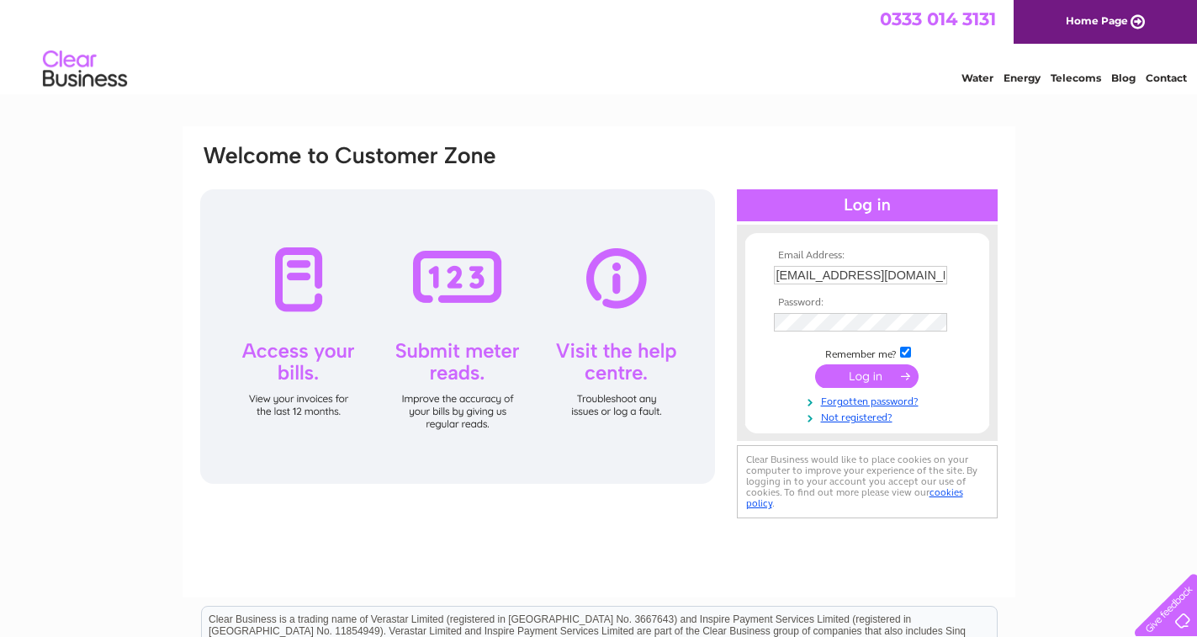
type input "djjohnston246@yahoo.co.uk"
click at [859, 374] on input "submit" at bounding box center [866, 378] width 103 height 24
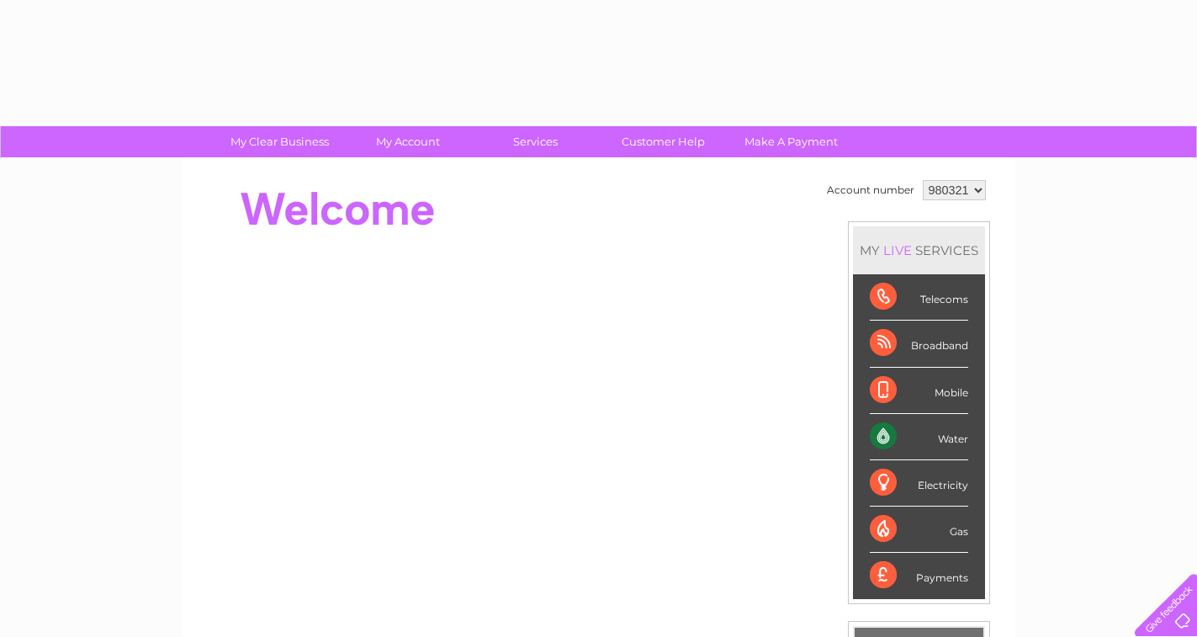
click at [945, 436] on div "Water" at bounding box center [919, 437] width 98 height 46
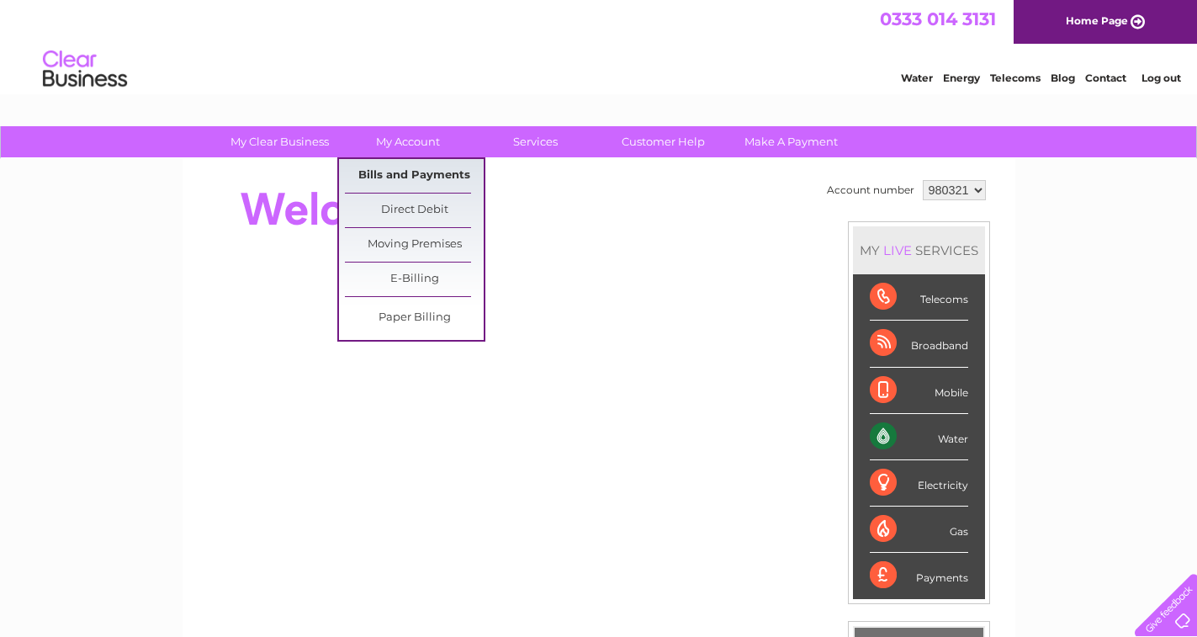
click at [449, 174] on link "Bills and Payments" at bounding box center [414, 176] width 139 height 34
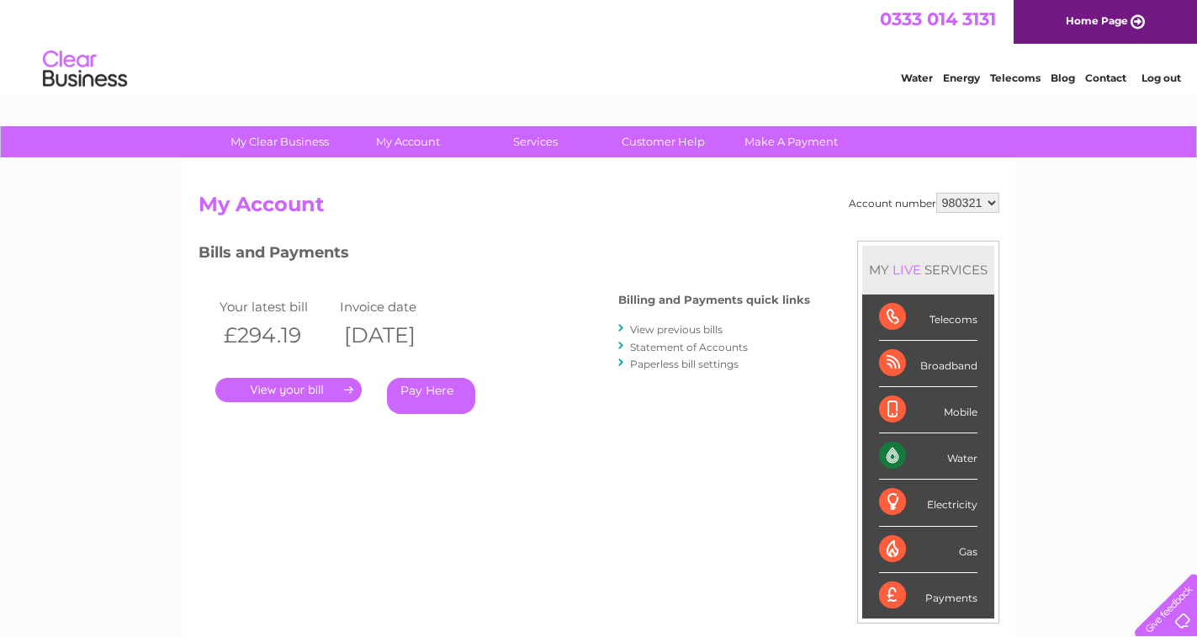
click at [324, 387] on link "." at bounding box center [288, 390] width 146 height 24
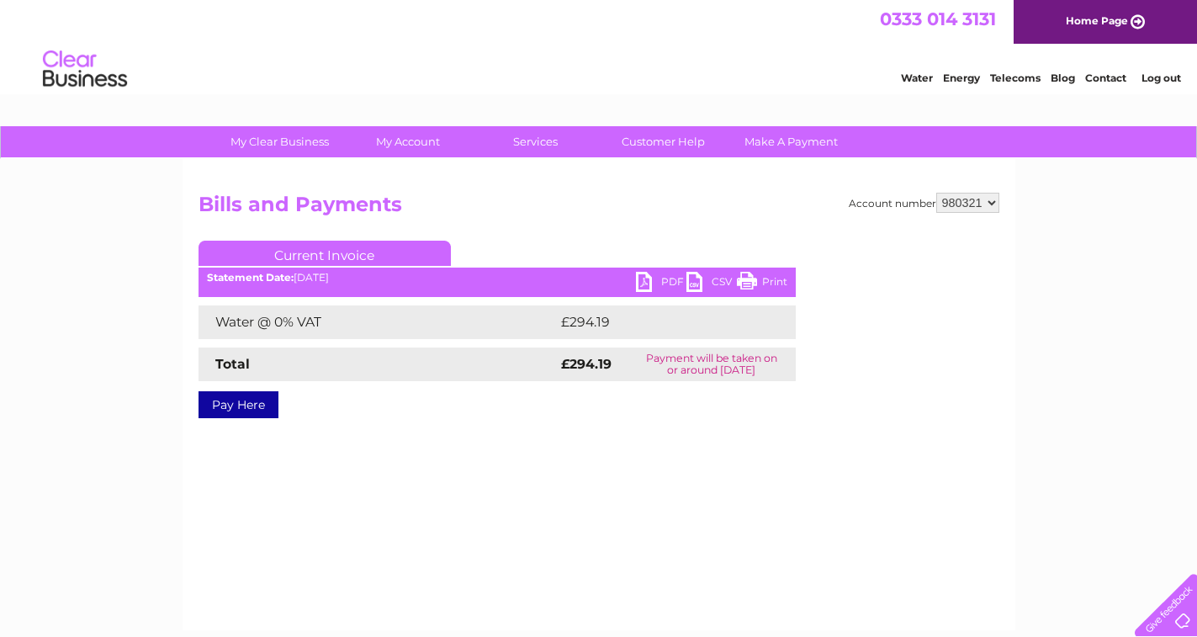
click at [662, 282] on link "PDF" at bounding box center [661, 284] width 50 height 24
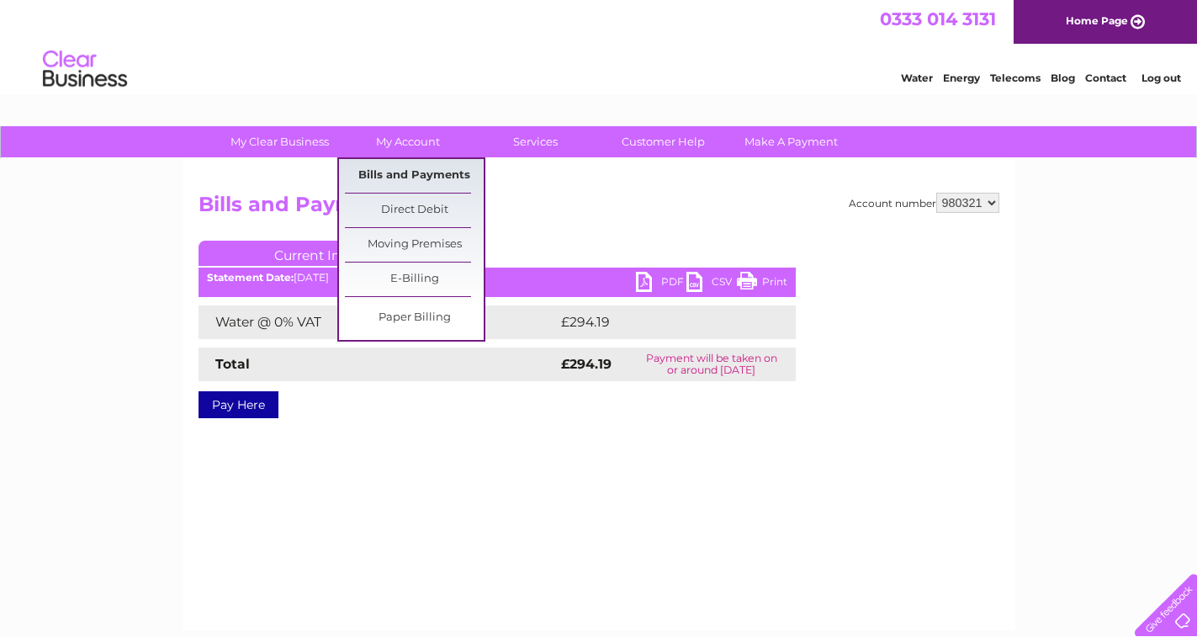
click at [407, 167] on link "Bills and Payments" at bounding box center [414, 176] width 139 height 34
click at [428, 175] on link "Bills and Payments" at bounding box center [414, 176] width 139 height 34
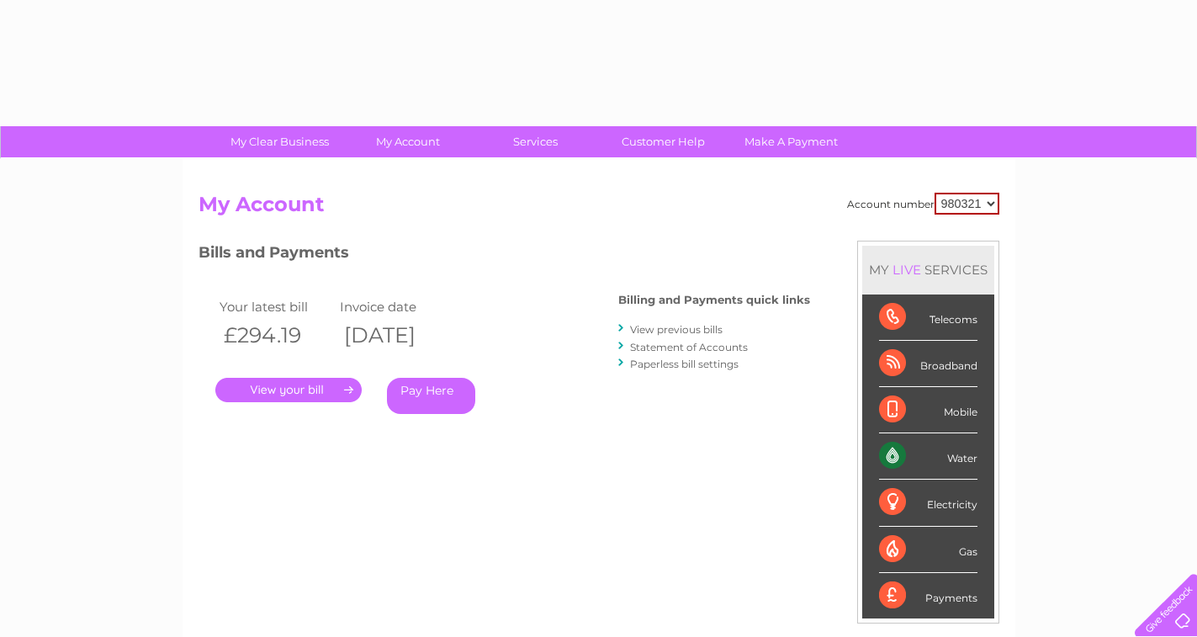
click at [676, 327] on link "View previous bills" at bounding box center [676, 329] width 93 height 13
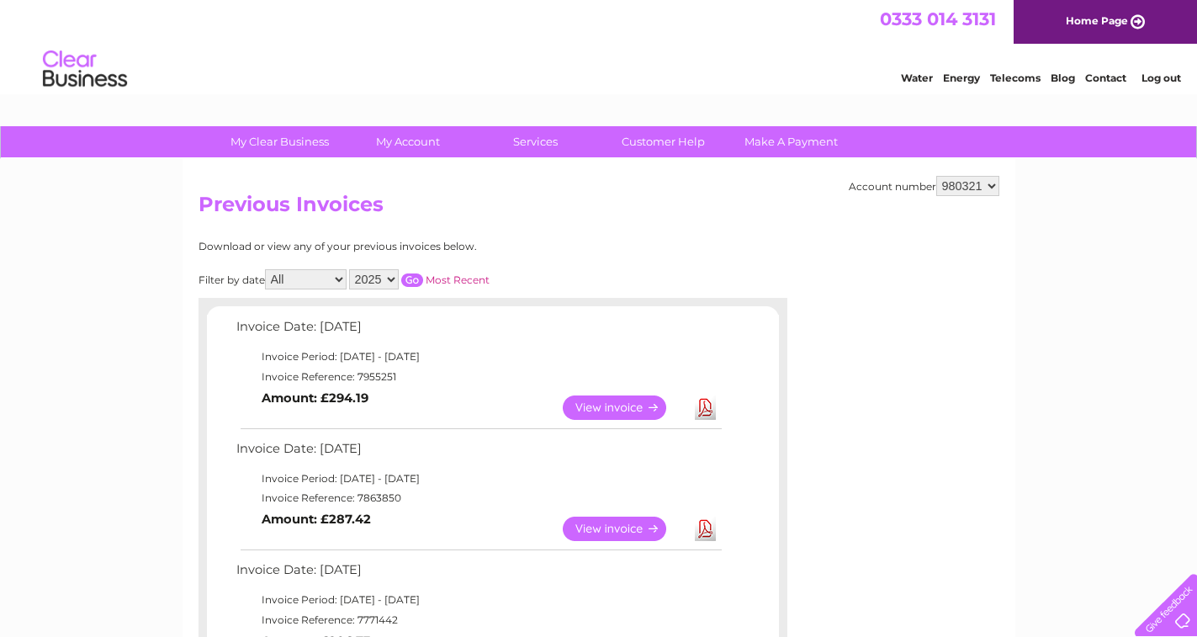
click at [612, 527] on link "View" at bounding box center [625, 528] width 124 height 24
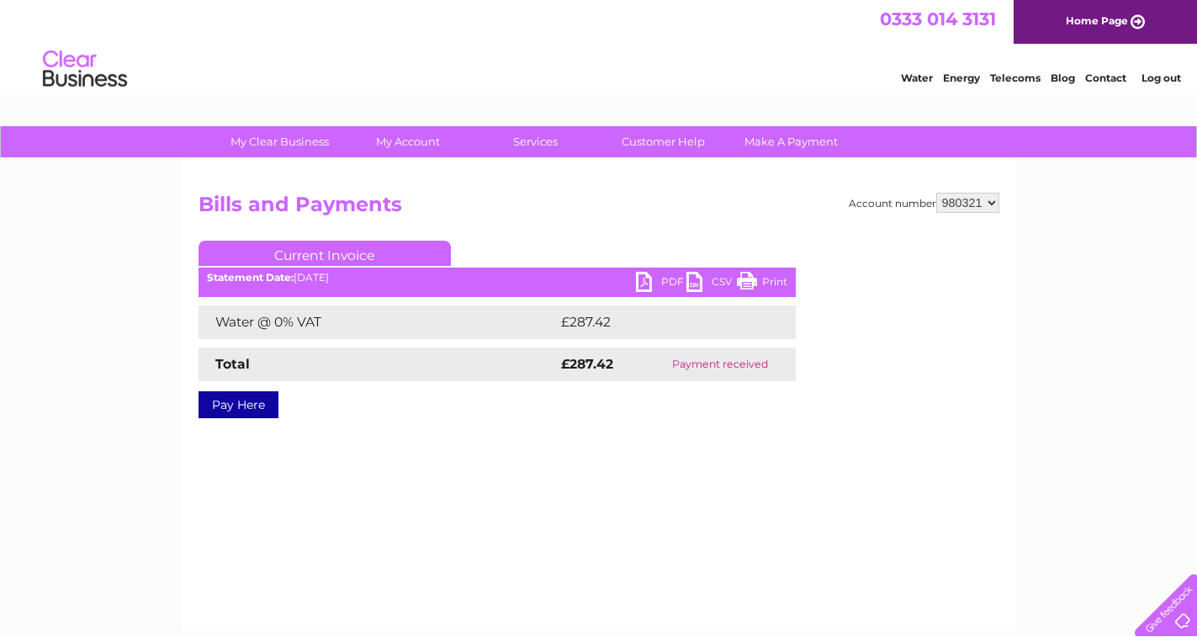
click at [695, 280] on link "CSV" at bounding box center [711, 284] width 50 height 24
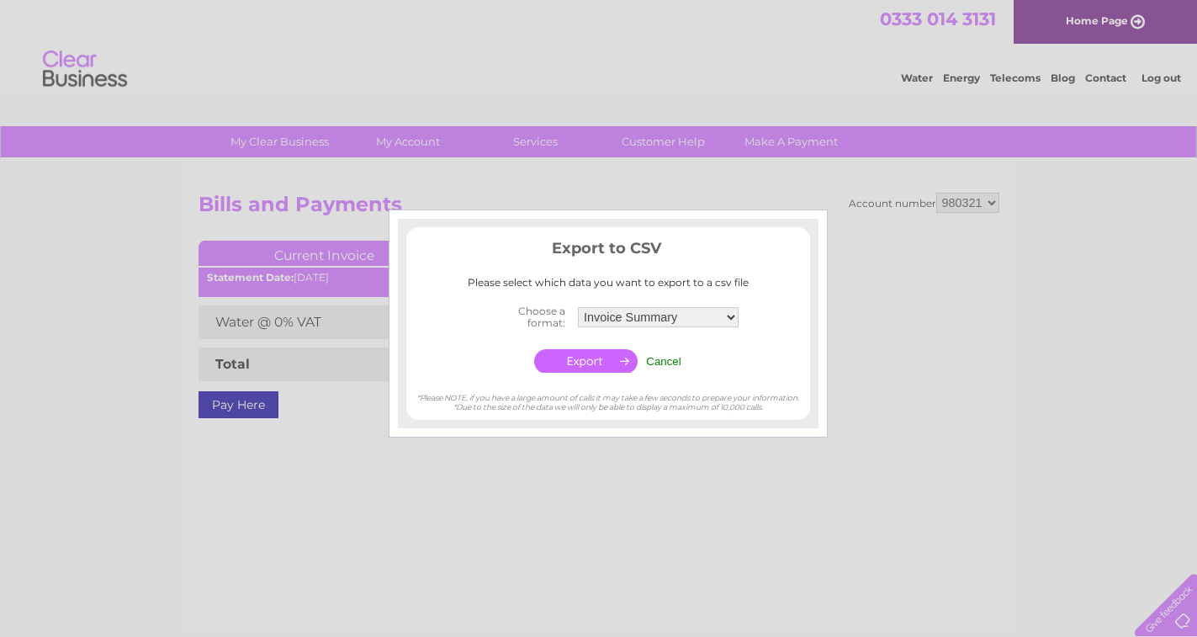
click at [672, 358] on input "Cancel" at bounding box center [663, 361] width 35 height 13
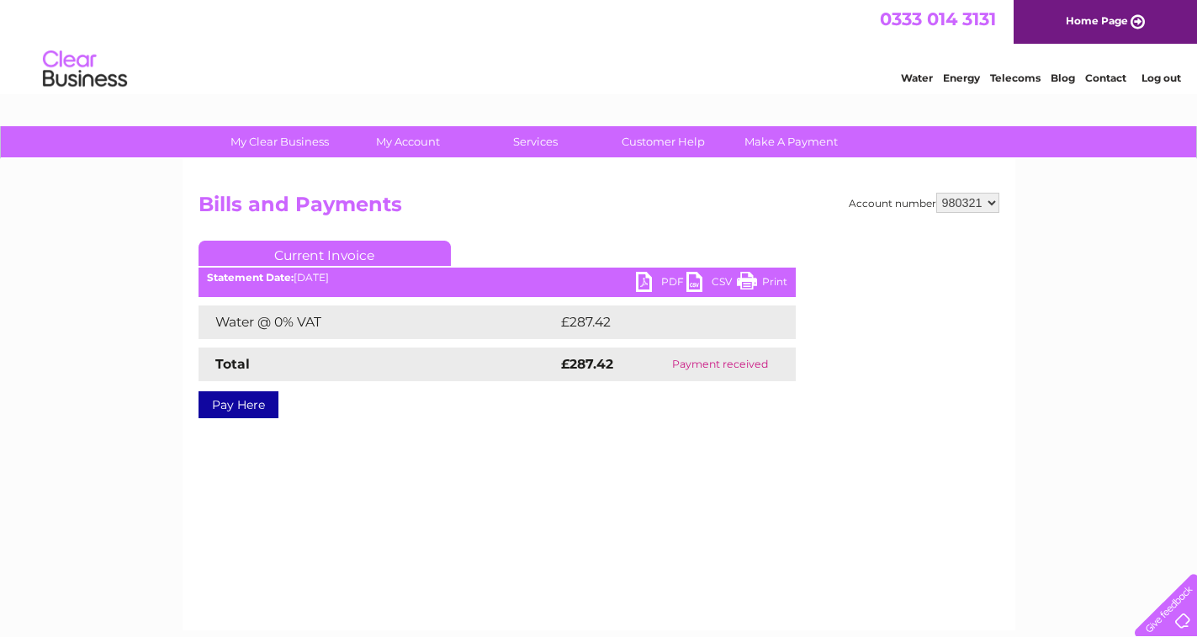
click at [648, 279] on link "PDF" at bounding box center [661, 284] width 50 height 24
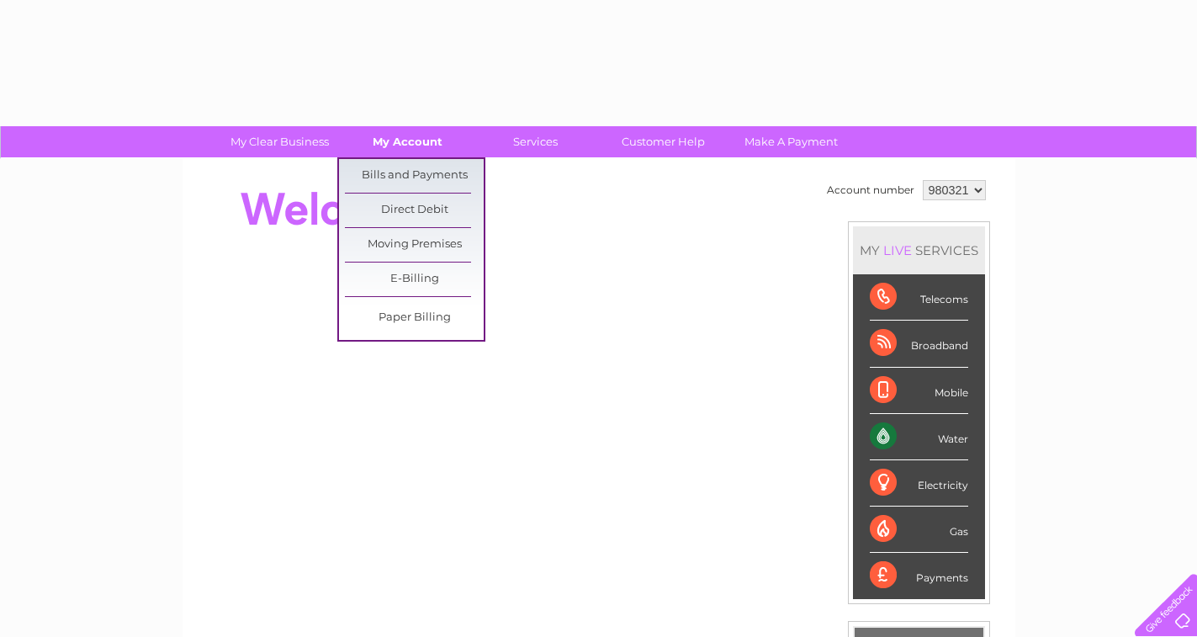
click at [403, 136] on link "My Account" at bounding box center [407, 141] width 139 height 31
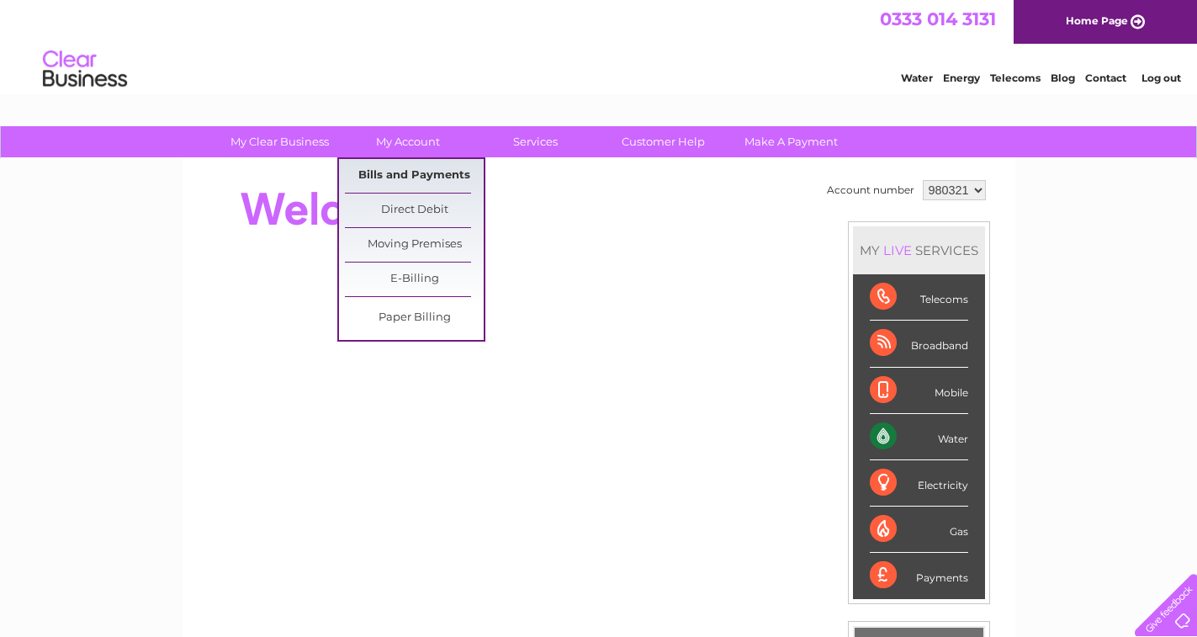
click at [420, 174] on link "Bills and Payments" at bounding box center [414, 176] width 139 height 34
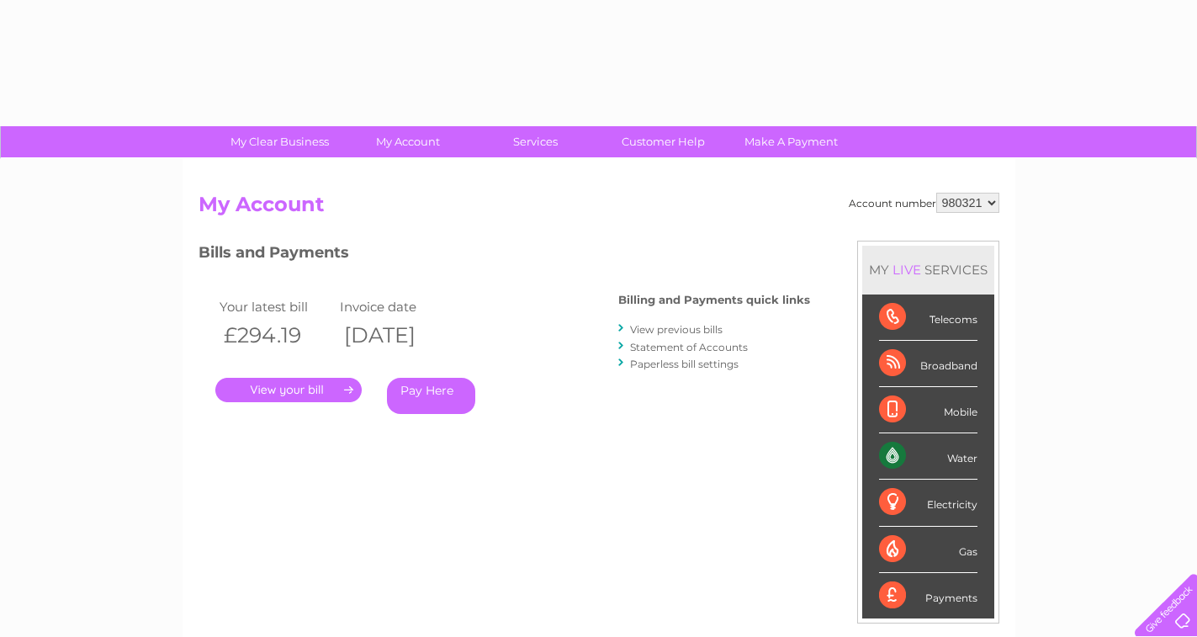
click at [632, 329] on link "View previous bills" at bounding box center [676, 329] width 93 height 13
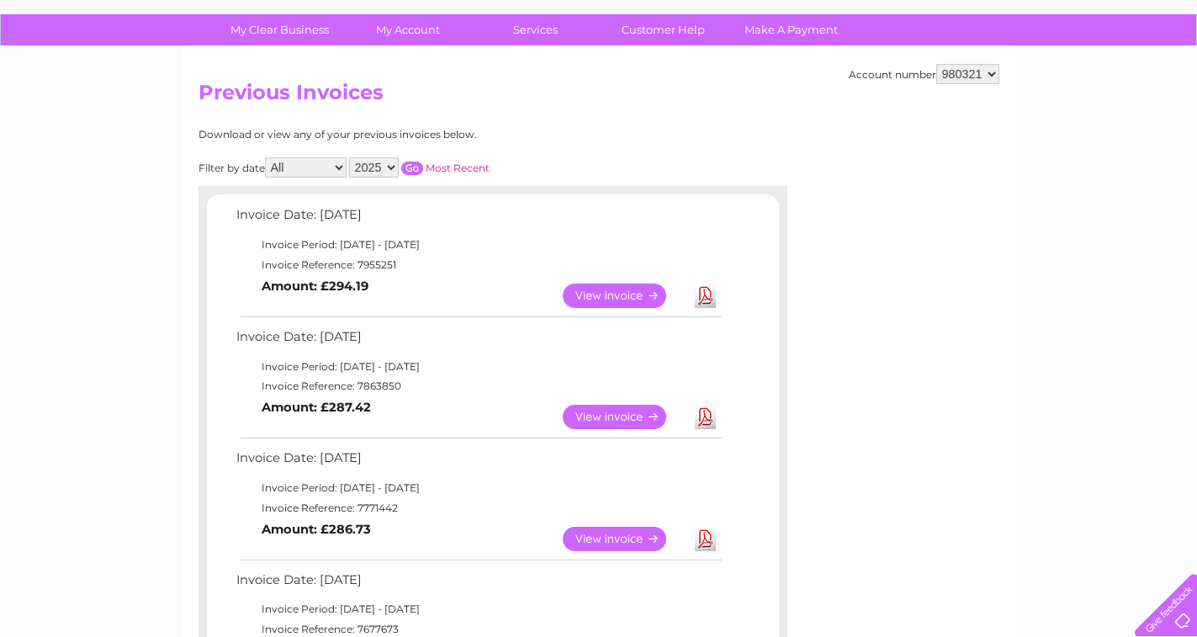
scroll to position [258, 0]
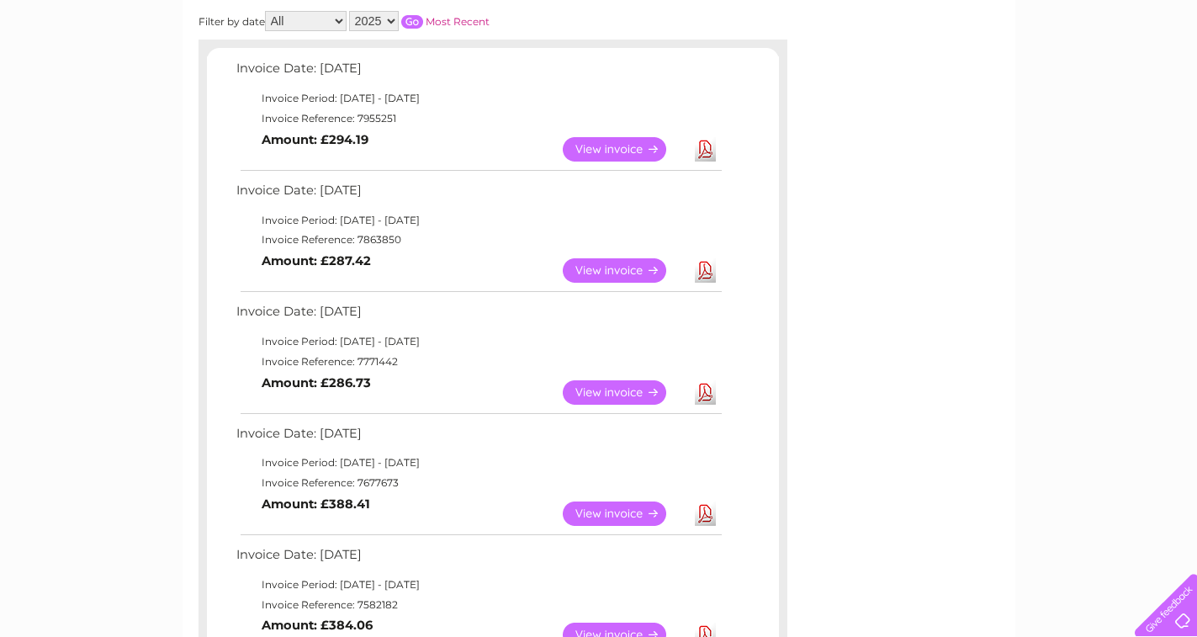
click at [609, 392] on link "View" at bounding box center [625, 392] width 124 height 24
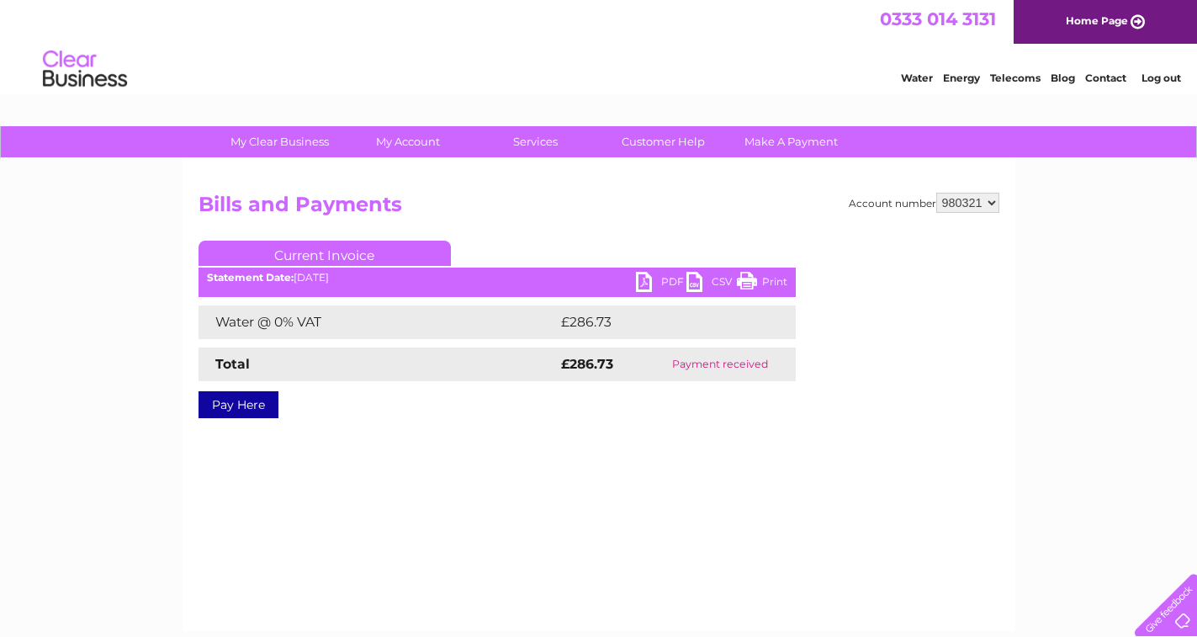
click at [659, 278] on link "PDF" at bounding box center [661, 284] width 50 height 24
